Goal: Information Seeking & Learning: Learn about a topic

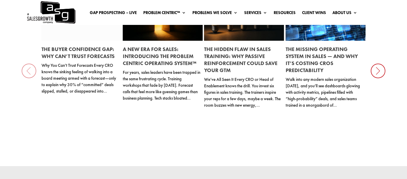
scroll to position [859, 0]
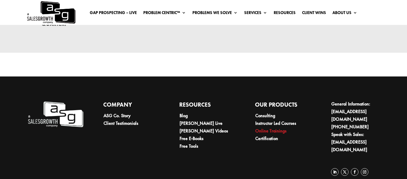
click at [272, 128] on link "Online Trainings" at bounding box center [270, 131] width 31 height 6
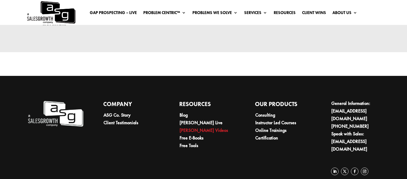
scroll to position [859, 0]
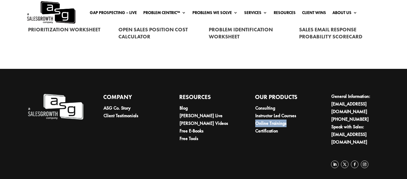
scroll to position [291, 0]
